Goal: Find specific page/section: Find specific page/section

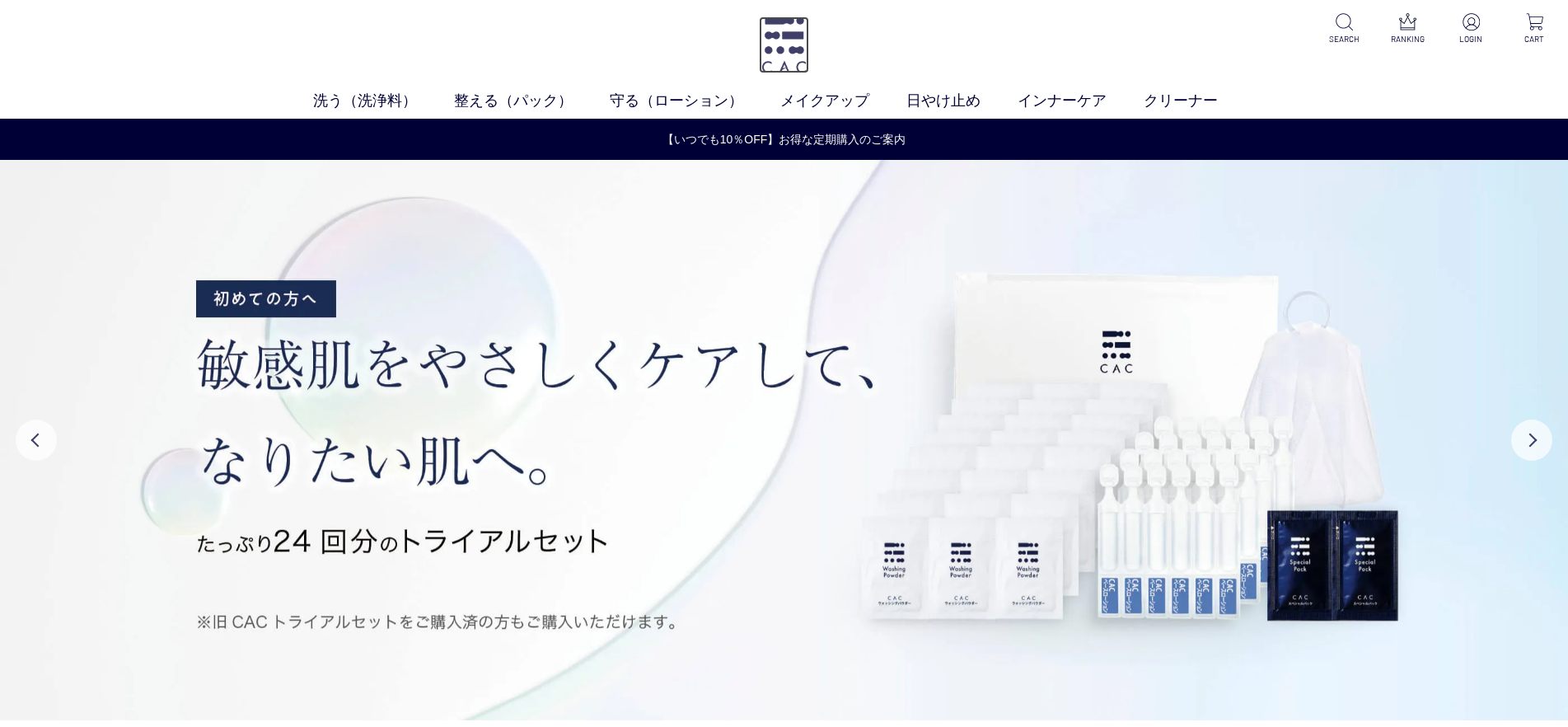
click at [788, 53] on img at bounding box center [784, 45] width 50 height 57
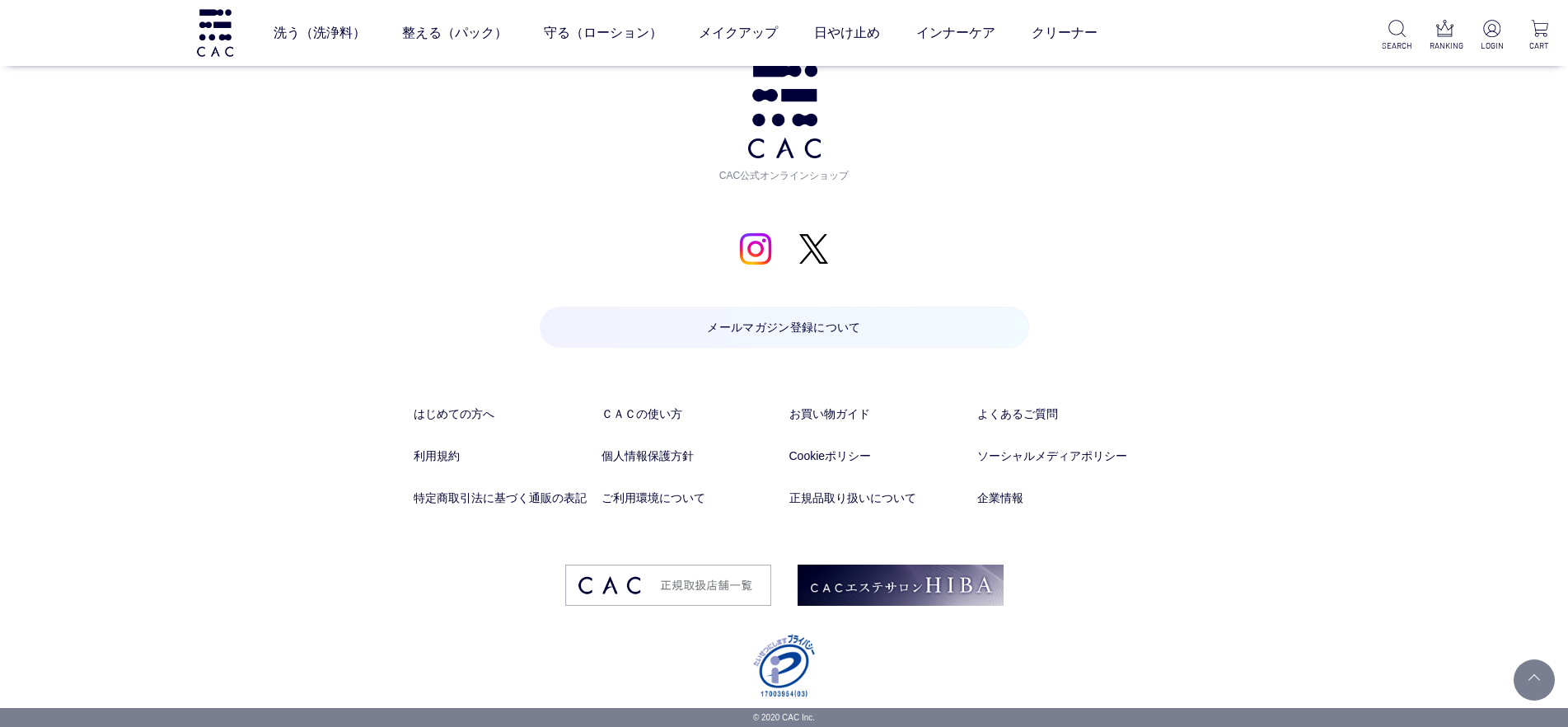
scroll to position [8579, 0]
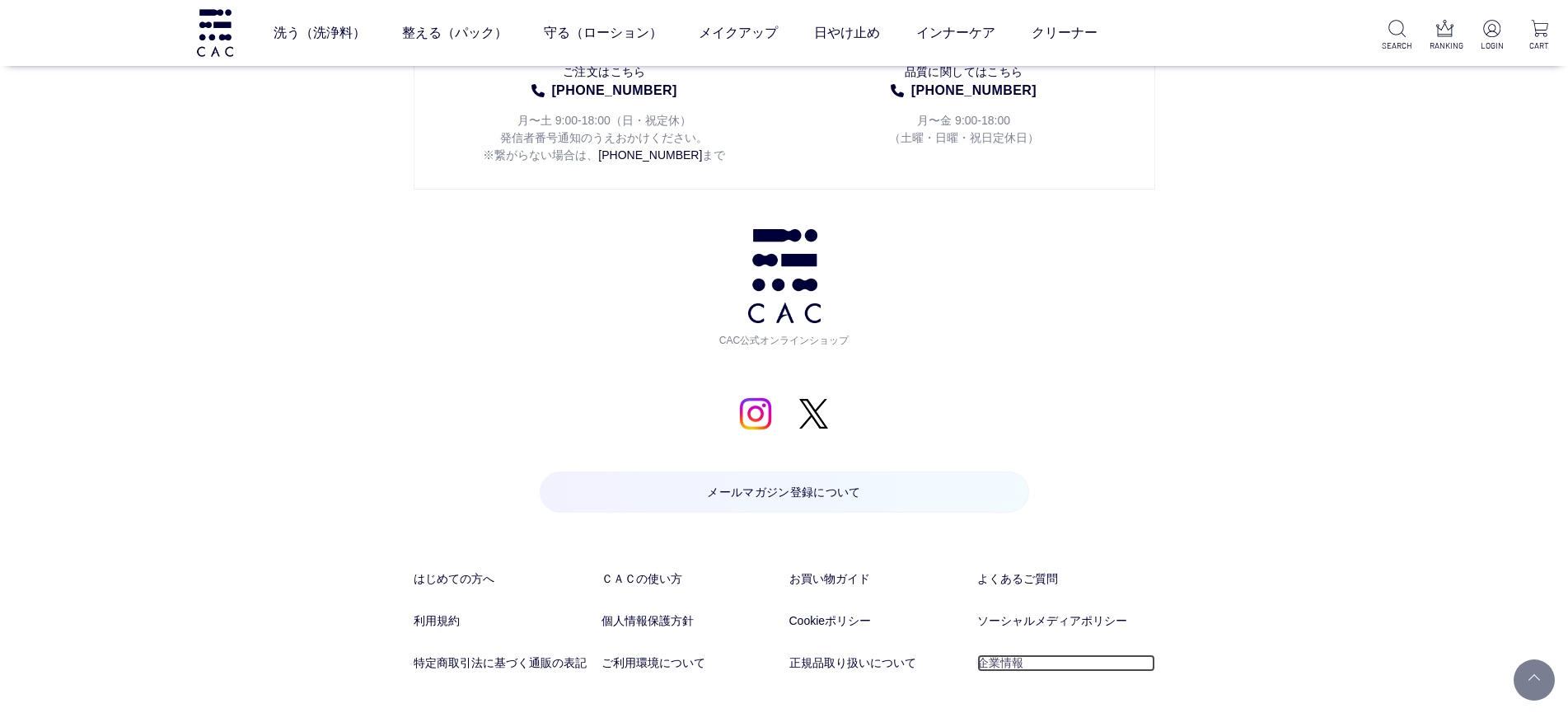
click at [1003, 663] on link "企業情報" at bounding box center [1066, 663] width 178 height 17
